Goal: Submit feedback/report problem

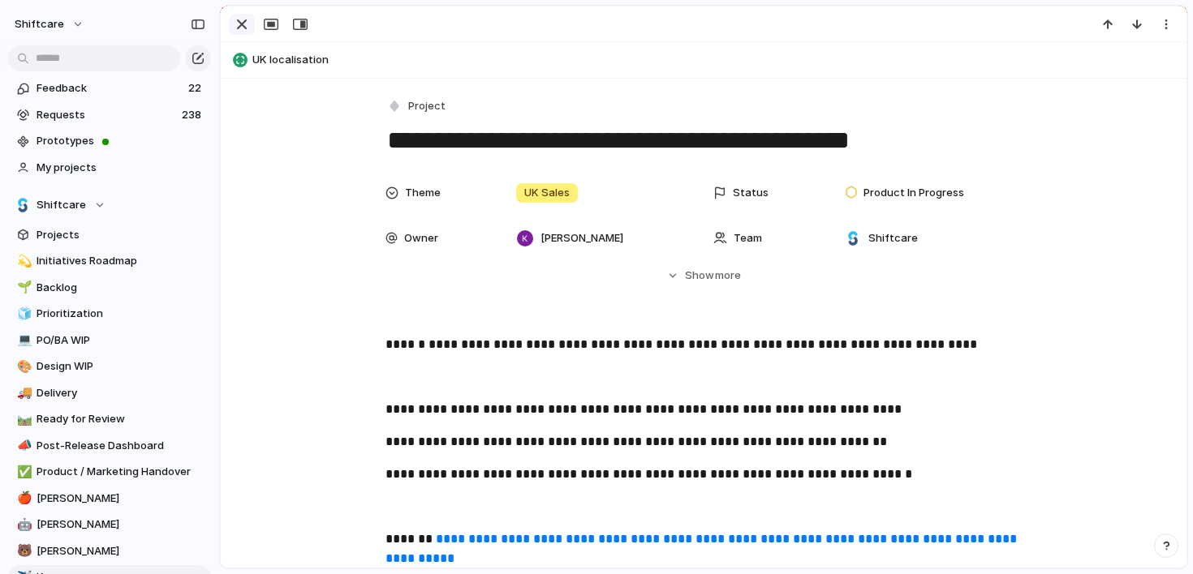
scroll to position [83, 0]
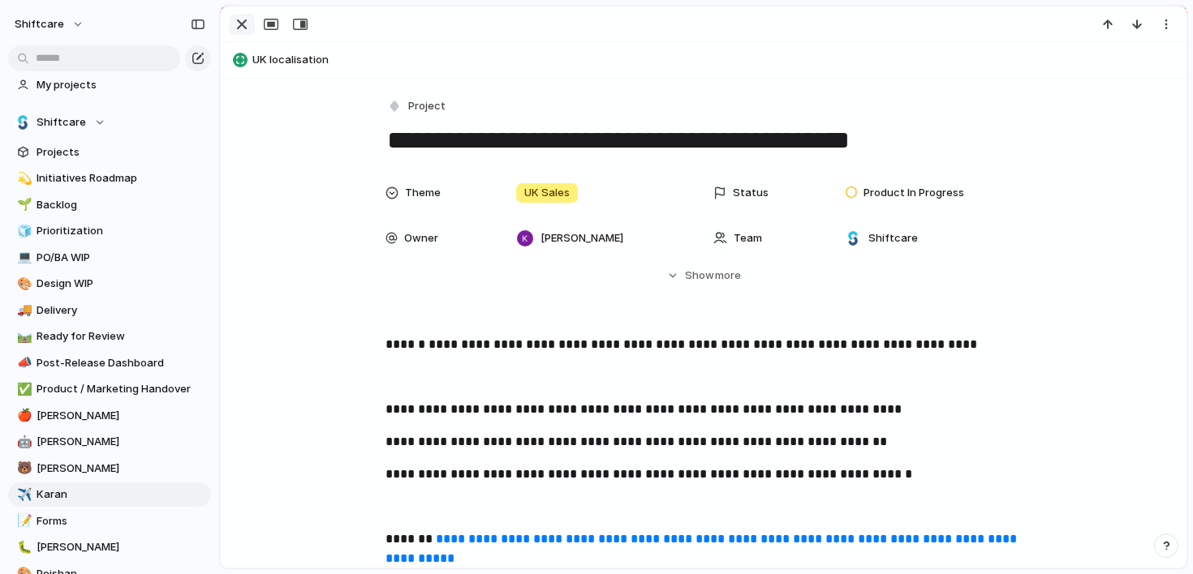
click at [244, 26] on div "button" at bounding box center [241, 24] width 19 height 19
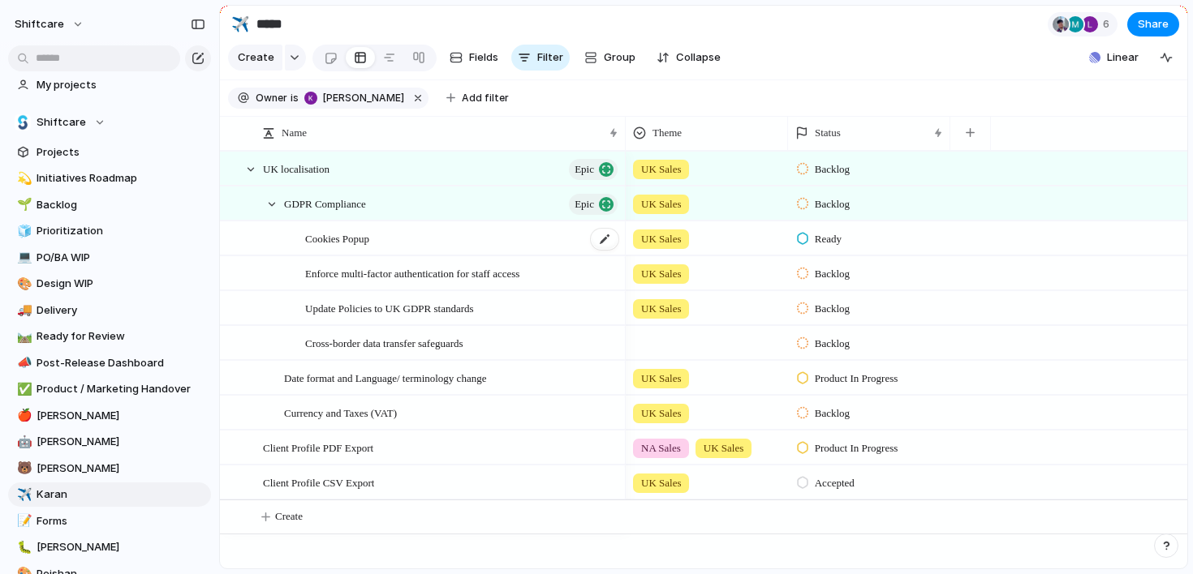
click at [422, 238] on div "Cookies Popup" at bounding box center [462, 238] width 315 height 33
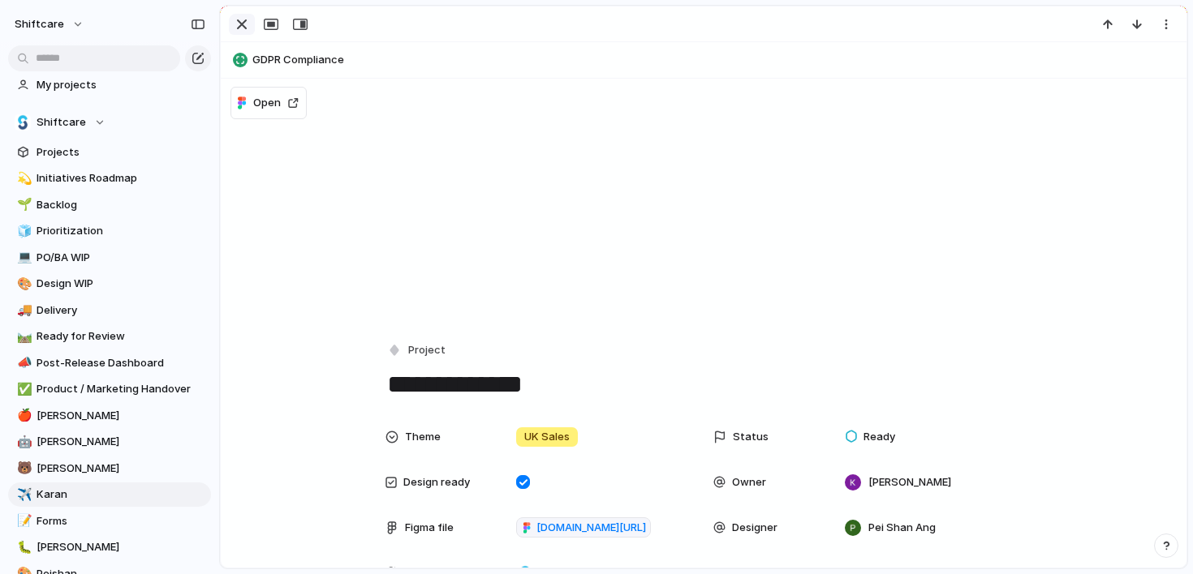
click at [234, 21] on div "button" at bounding box center [241, 24] width 19 height 19
